Goal: Transaction & Acquisition: Obtain resource

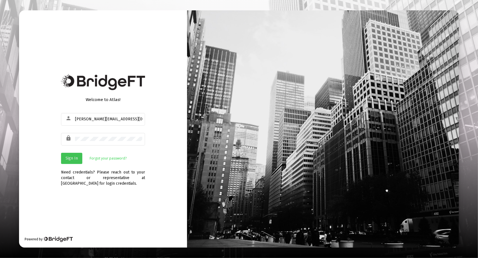
click at [75, 162] on button "Sign In" at bounding box center [71, 158] width 21 height 11
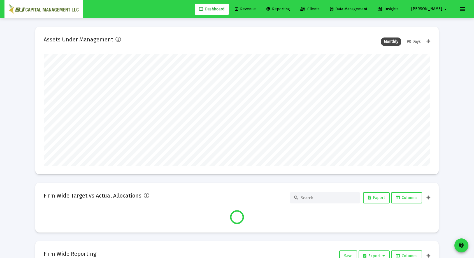
scroll to position [112, 386]
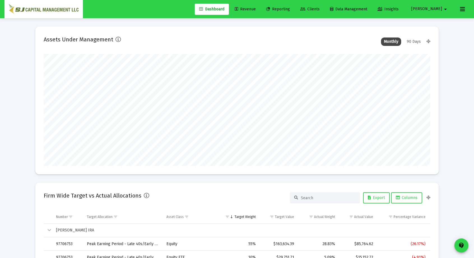
type input "[DATE]"
click at [290, 9] on span "Reporting" at bounding box center [278, 9] width 24 height 5
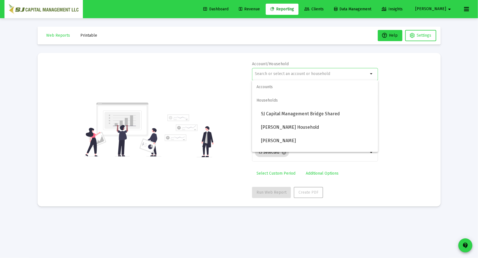
click at [298, 72] on input "text" at bounding box center [311, 74] width 113 height 4
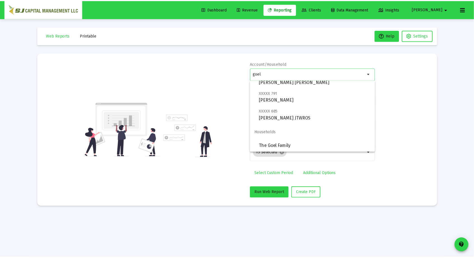
scroll to position [58, 0]
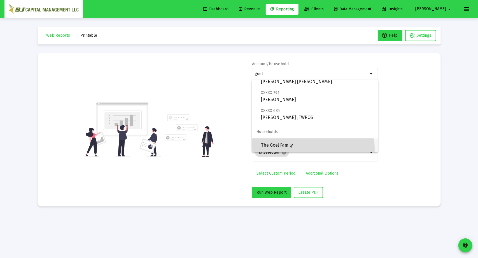
click at [311, 149] on span "The Goel Family" at bounding box center [317, 145] width 113 height 13
type input "The Goel Family"
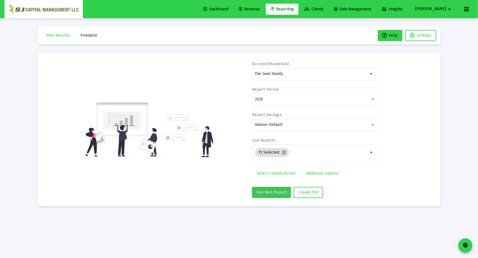
click at [277, 192] on span "Run Web Report" at bounding box center [271, 192] width 30 height 5
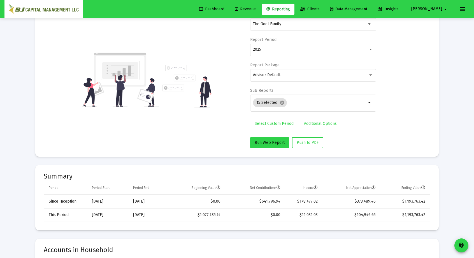
scroll to position [50, 0]
click at [283, 103] on mat-icon "cancel" at bounding box center [281, 102] width 5 height 5
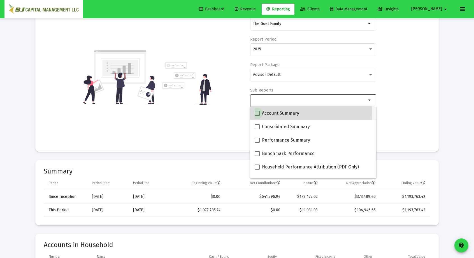
click at [257, 113] on span at bounding box center [256, 113] width 5 height 5
click at [257, 116] on input "Account Summary" at bounding box center [257, 116] width 0 height 0
checkbox input "true"
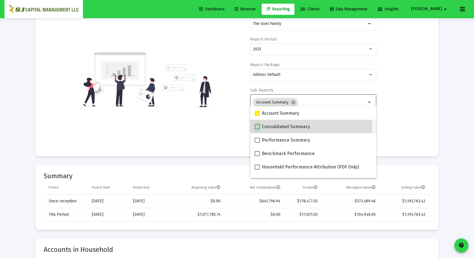
click at [256, 127] on span at bounding box center [256, 126] width 5 height 5
click at [257, 129] on input "Consolidated Summary" at bounding box center [257, 129] width 0 height 0
checkbox input "true"
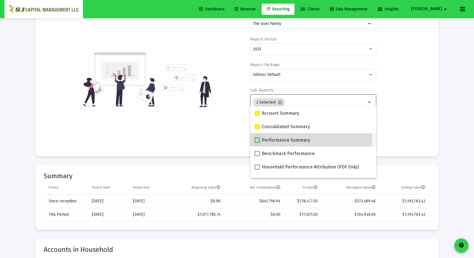
click at [255, 139] on span at bounding box center [256, 140] width 5 height 5
click at [257, 143] on input "Performance Summary" at bounding box center [257, 143] width 0 height 0
checkbox input "true"
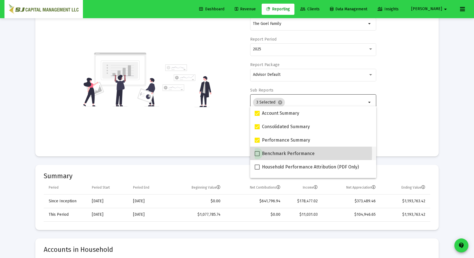
click at [255, 153] on span at bounding box center [256, 153] width 5 height 5
click at [257, 156] on input "Benchmark Performance" at bounding box center [257, 156] width 0 height 0
checkbox input "true"
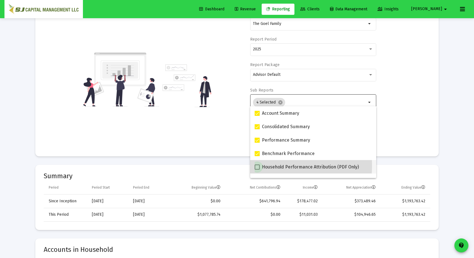
click at [257, 165] on span at bounding box center [256, 167] width 5 height 5
click at [257, 170] on input "Household Performance Attribution (PDF Only)" at bounding box center [257, 170] width 0 height 0
checkbox input "true"
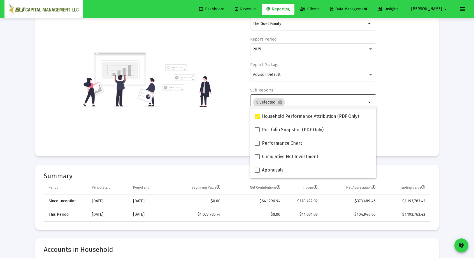
scroll to position [51, 0]
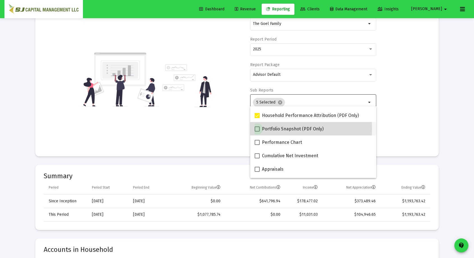
click at [257, 129] on span at bounding box center [256, 128] width 5 height 5
click at [257, 132] on input "Portfolio Snapshot (PDF Only)" at bounding box center [257, 132] width 0 height 0
checkbox input "true"
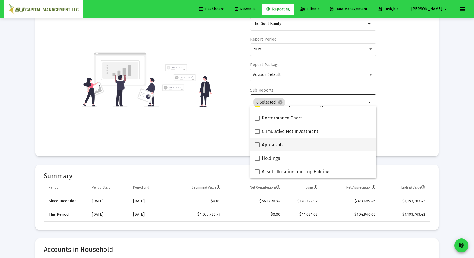
scroll to position [76, 0]
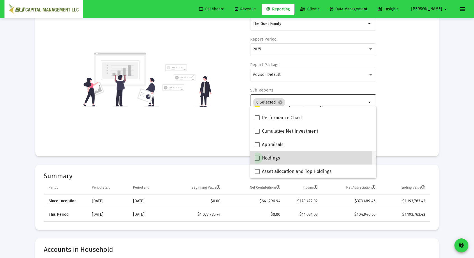
click at [257, 160] on span at bounding box center [256, 158] width 5 height 5
click at [257, 161] on input "Holdings" at bounding box center [257, 161] width 0 height 0
checkbox input "true"
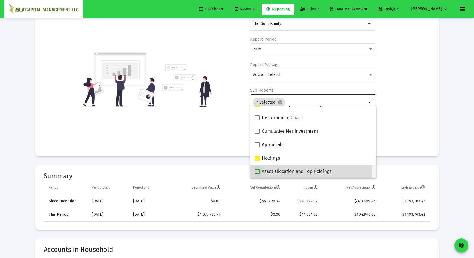
click at [257, 169] on span at bounding box center [256, 171] width 5 height 5
click at [257, 174] on input "Asset allocation and Top Holdings" at bounding box center [257, 174] width 0 height 0
checkbox input "true"
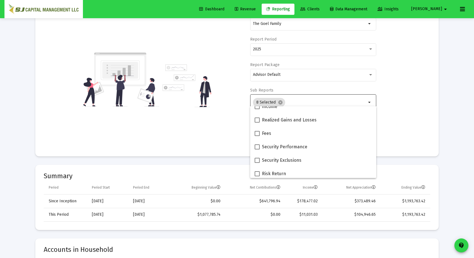
scroll to position [195, 0]
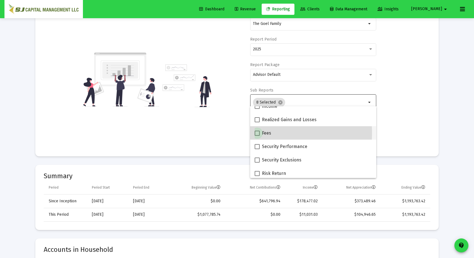
click at [257, 133] on span at bounding box center [256, 133] width 5 height 5
click at [257, 136] on input "Fees" at bounding box center [257, 136] width 0 height 0
checkbox input "true"
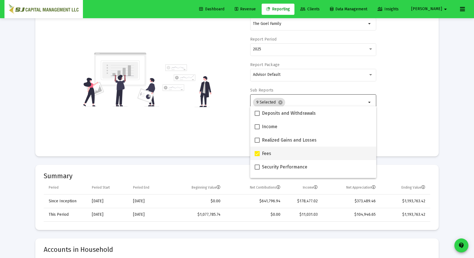
scroll to position [174, 0]
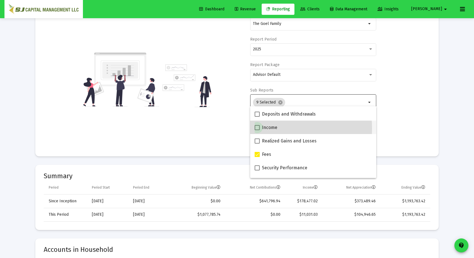
click at [257, 128] on span at bounding box center [256, 127] width 5 height 5
click at [257, 130] on input "Income" at bounding box center [257, 130] width 0 height 0
checkbox input "true"
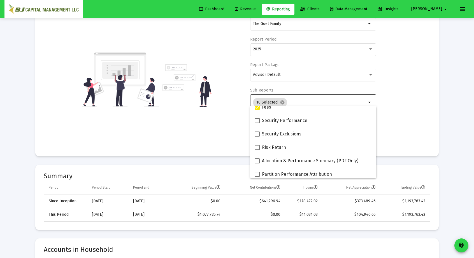
scroll to position [224, 0]
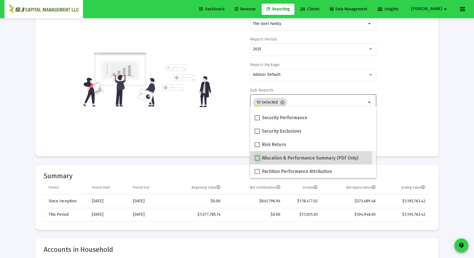
click at [258, 158] on span at bounding box center [256, 158] width 5 height 5
click at [257, 161] on input "Allocation & Performance Summary (PDF Only)" at bounding box center [257, 161] width 0 height 0
checkbox input "true"
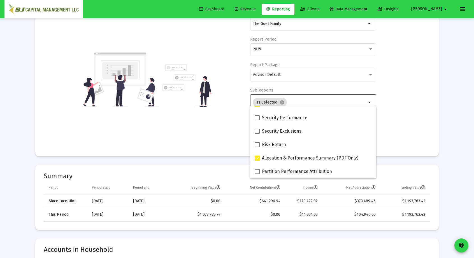
click at [414, 122] on div "Account/Household The Goel Family arrow_drop_down Report Period 2025 Report Pac…" at bounding box center [237, 79] width 386 height 137
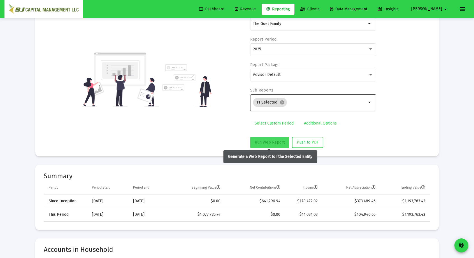
click at [267, 139] on button "Run Web Report" at bounding box center [269, 142] width 39 height 11
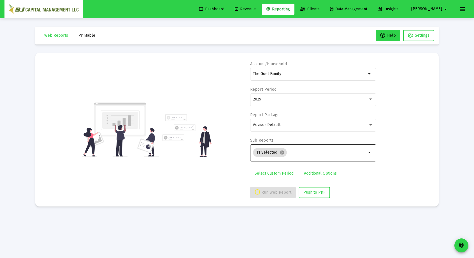
scroll to position [0, 0]
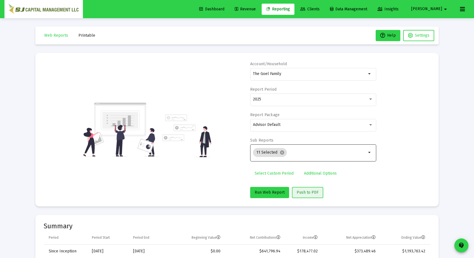
click at [308, 192] on span "Push to PDF" at bounding box center [307, 192] width 22 height 5
click at [311, 193] on span "Push to PDF" at bounding box center [307, 192] width 22 height 5
click at [275, 99] on div "2025" at bounding box center [310, 99] width 115 height 4
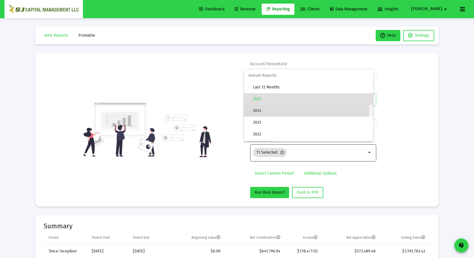
click at [274, 110] on span "2024" at bounding box center [311, 111] width 116 height 12
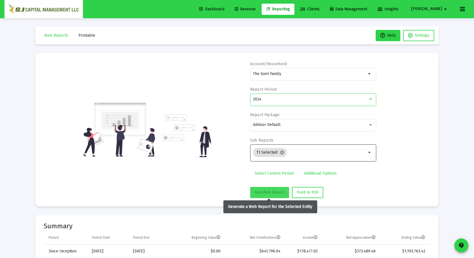
click at [265, 192] on span "Run Web Report" at bounding box center [269, 192] width 30 height 5
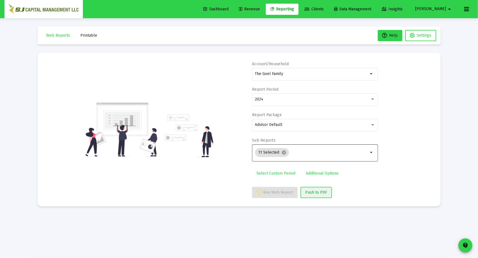
click at [314, 195] on button "Push to PDF" at bounding box center [315, 192] width 31 height 11
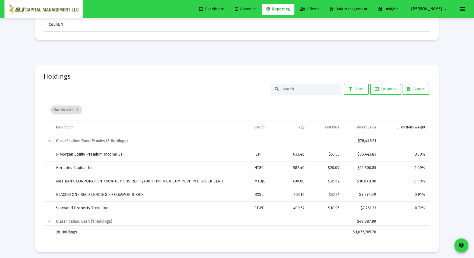
scroll to position [743, 0]
click at [318, 188] on td "$32.31" at bounding box center [325, 194] width 35 height 13
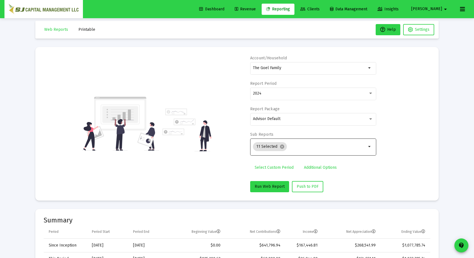
scroll to position [0, 0]
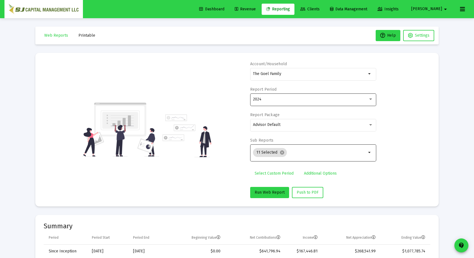
click at [278, 95] on div "2024" at bounding box center [313, 99] width 120 height 14
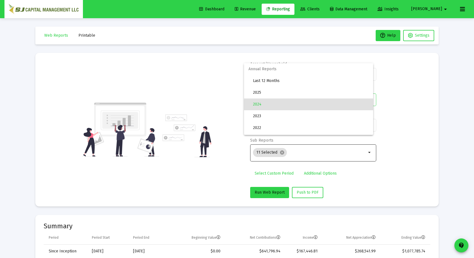
scroll to position [5, 0]
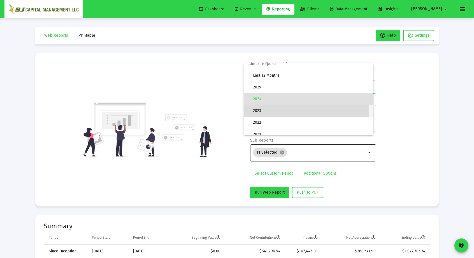
click at [277, 109] on span "2023" at bounding box center [311, 111] width 116 height 12
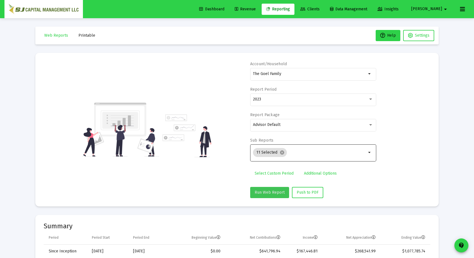
click at [270, 189] on button "Run Web Report" at bounding box center [269, 192] width 39 height 11
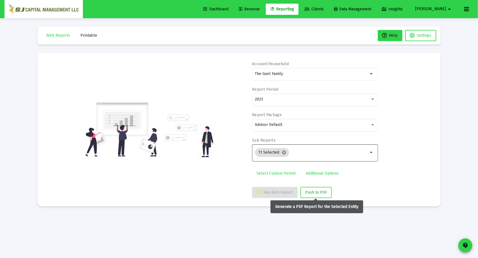
click at [308, 193] on span "Push to PDF" at bounding box center [316, 192] width 22 height 5
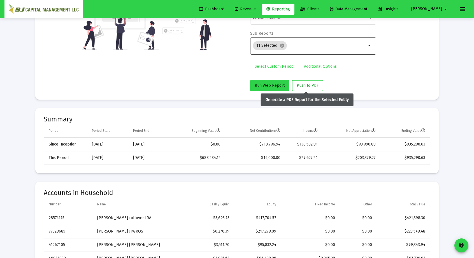
scroll to position [107, 0]
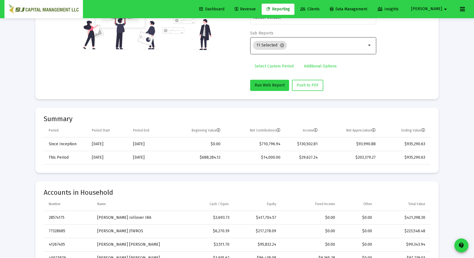
click at [308, 193] on mat-card-title "Accounts in Household" at bounding box center [237, 193] width 386 height 6
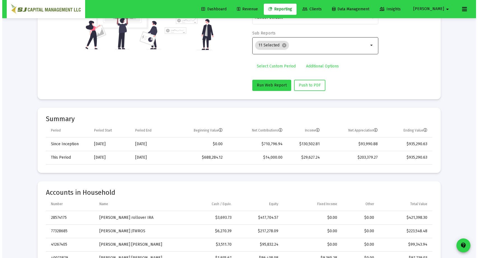
scroll to position [0, 0]
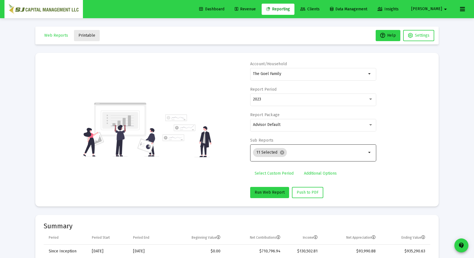
click at [89, 34] on span "Printable" at bounding box center [86, 35] width 17 height 5
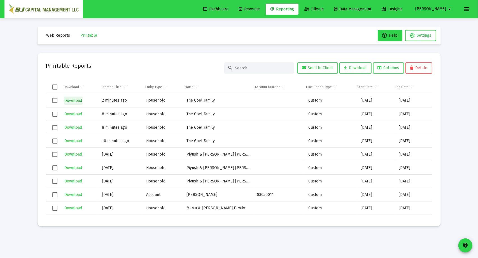
click at [79, 100] on span "Download" at bounding box center [73, 100] width 18 height 5
click at [74, 113] on span "Download" at bounding box center [73, 114] width 18 height 5
click at [74, 127] on span "Download" at bounding box center [73, 127] width 18 height 5
